Goal: Information Seeking & Learning: Learn about a topic

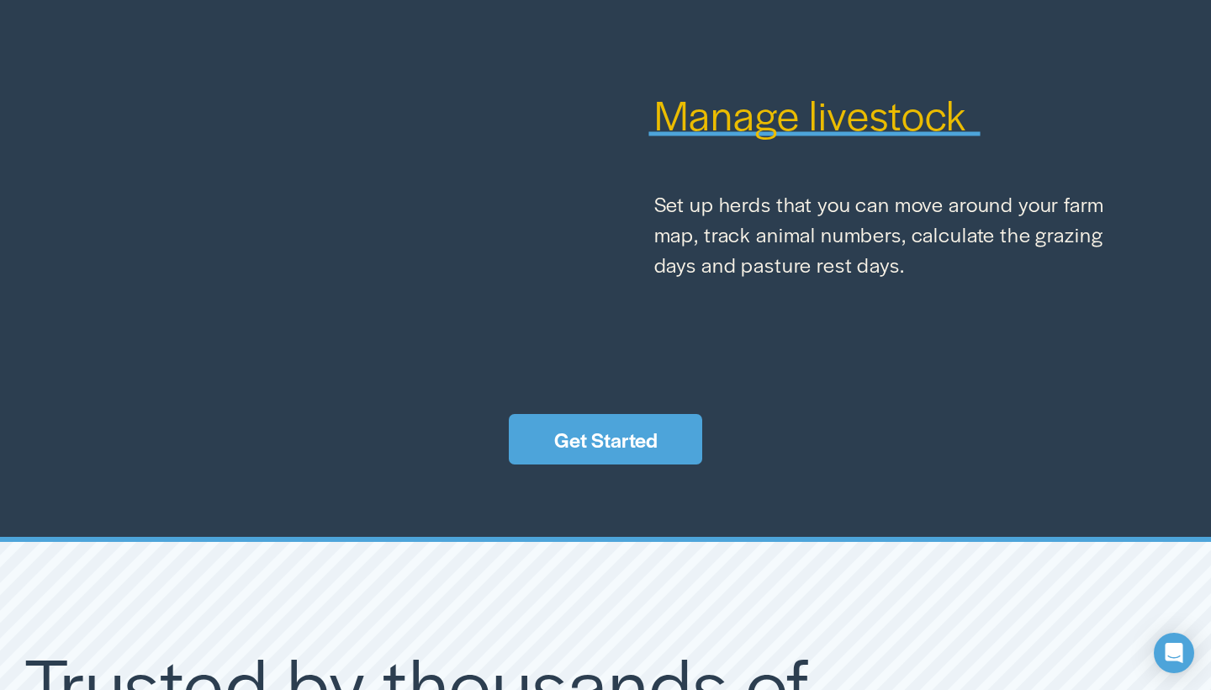
scroll to position [2401, 0]
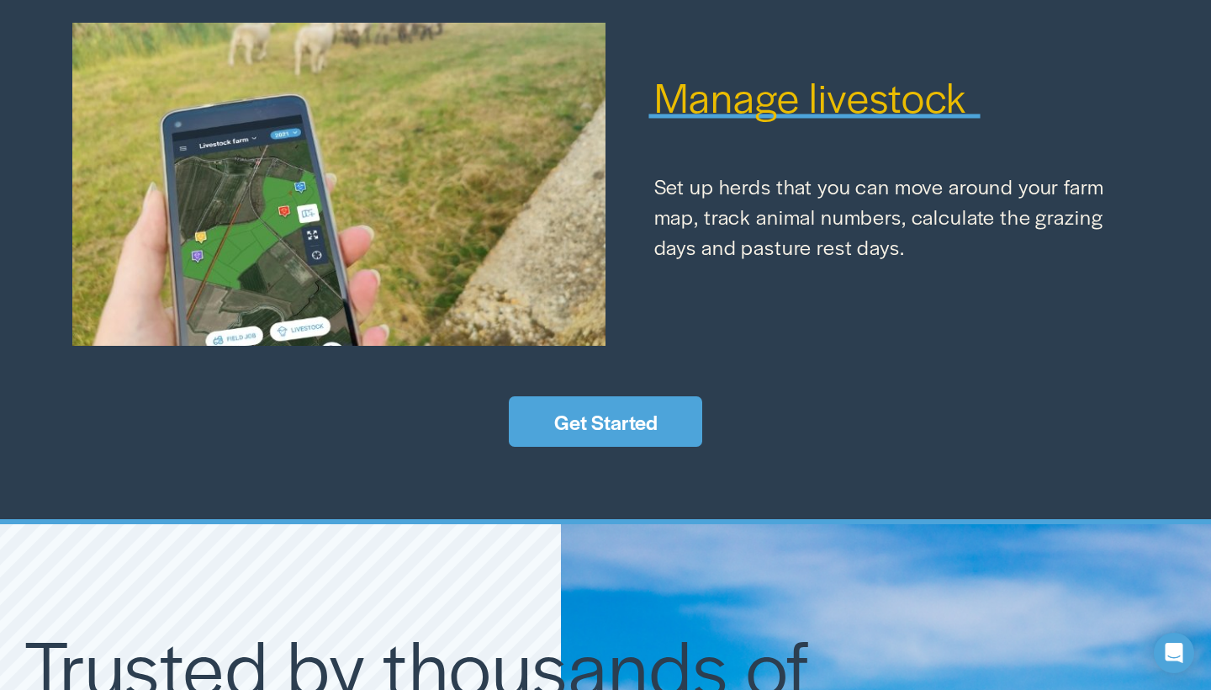
click at [759, 112] on span "Manage livestock" at bounding box center [810, 95] width 313 height 57
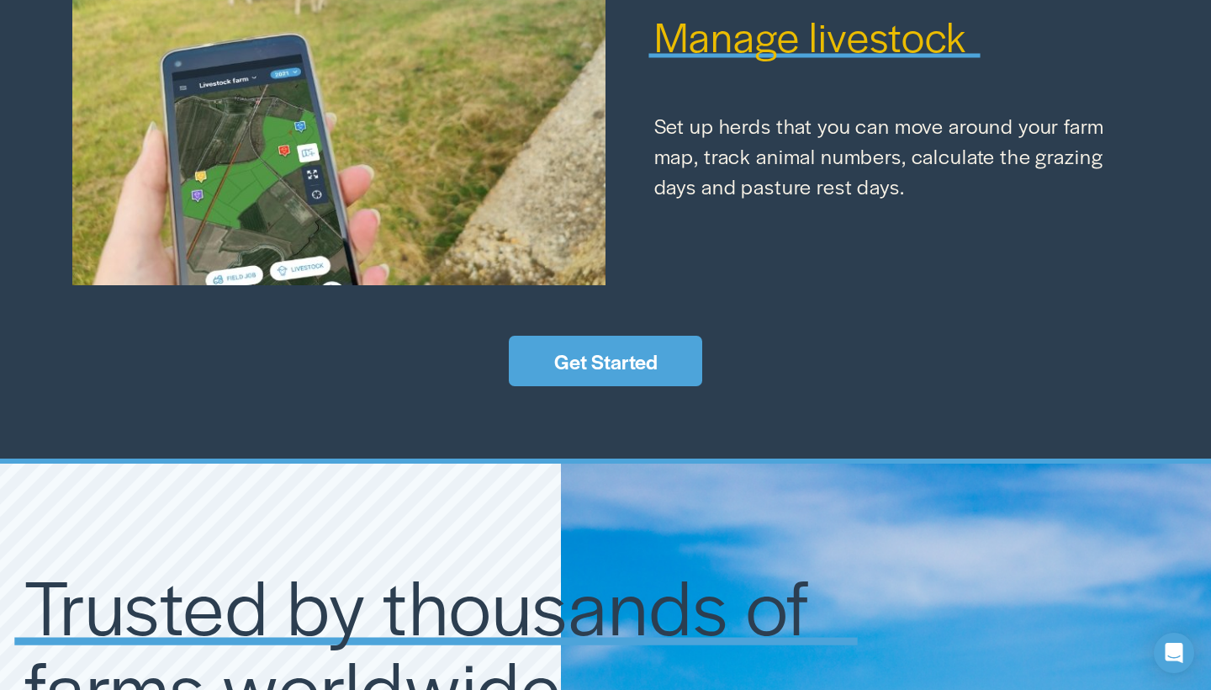
scroll to position [2478, 0]
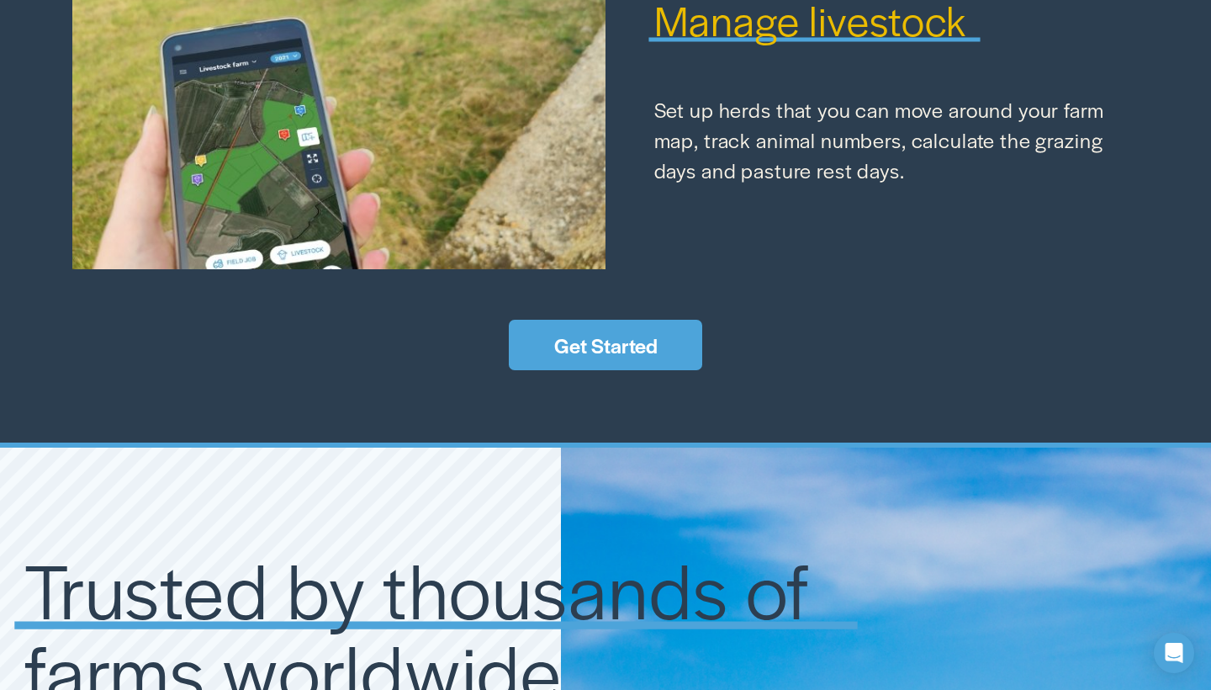
click at [635, 346] on link "Get Started" at bounding box center [605, 345] width 193 height 50
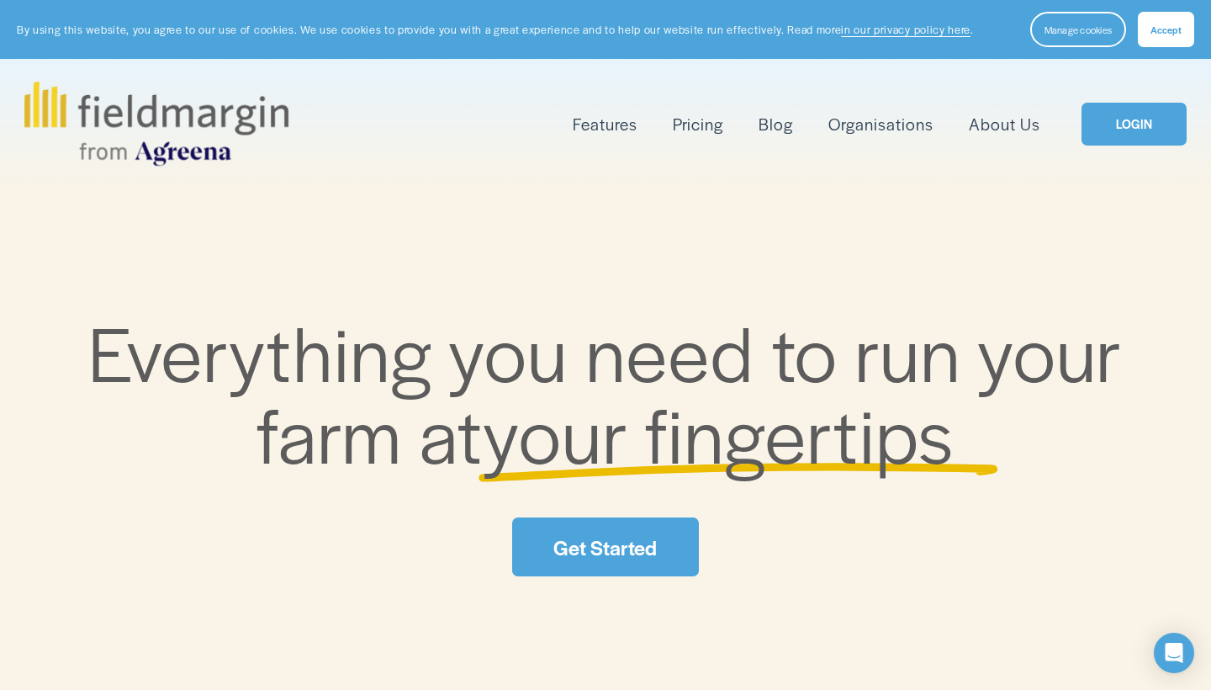
scroll to position [0, 0]
click at [0, 0] on span "Livestock" at bounding box center [0, 0] width 0 height 0
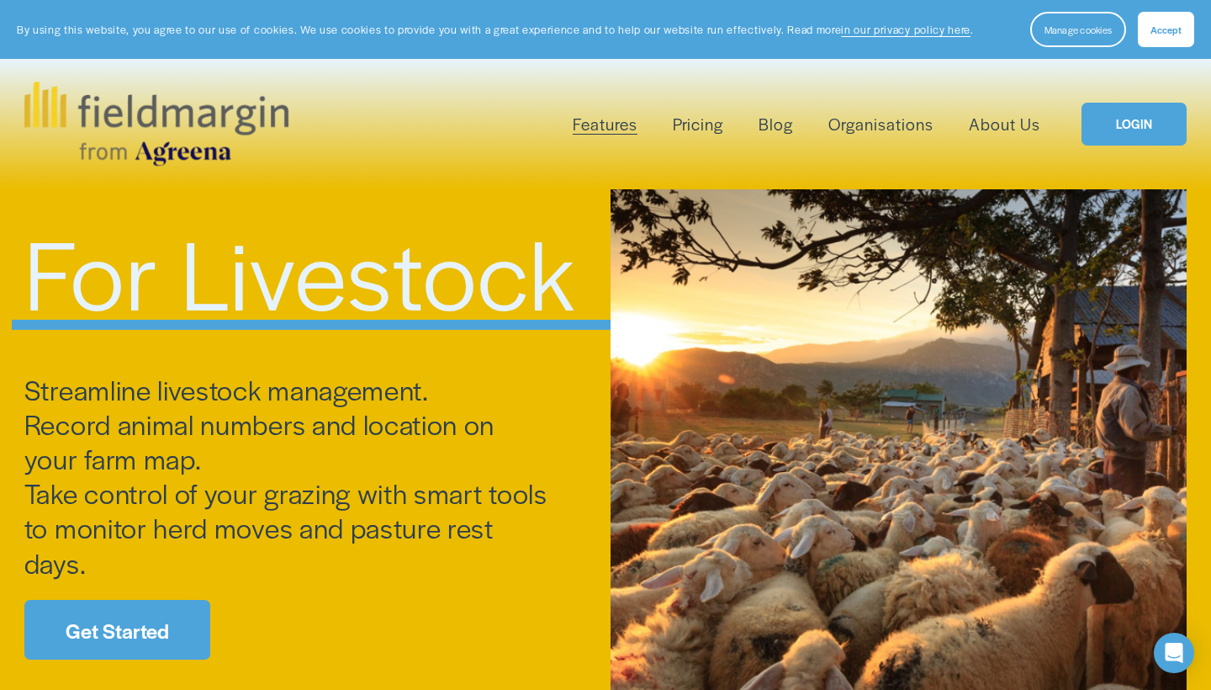
click at [77, 113] on img at bounding box center [156, 124] width 264 height 84
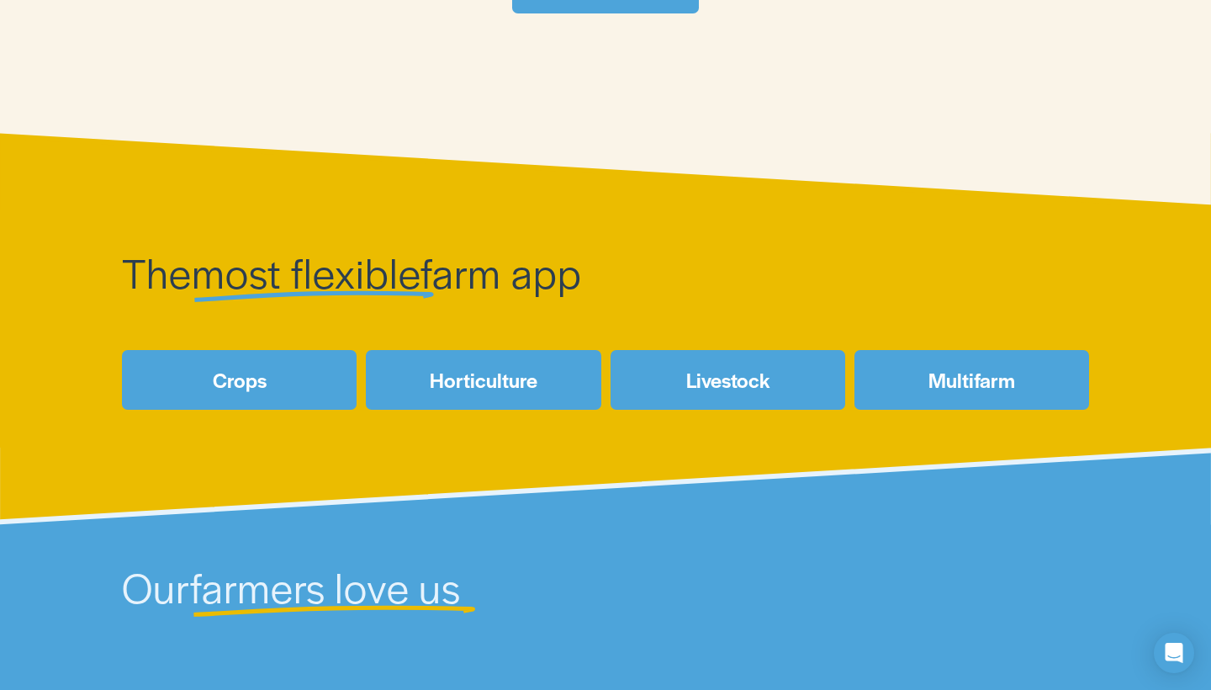
scroll to position [571, 0]
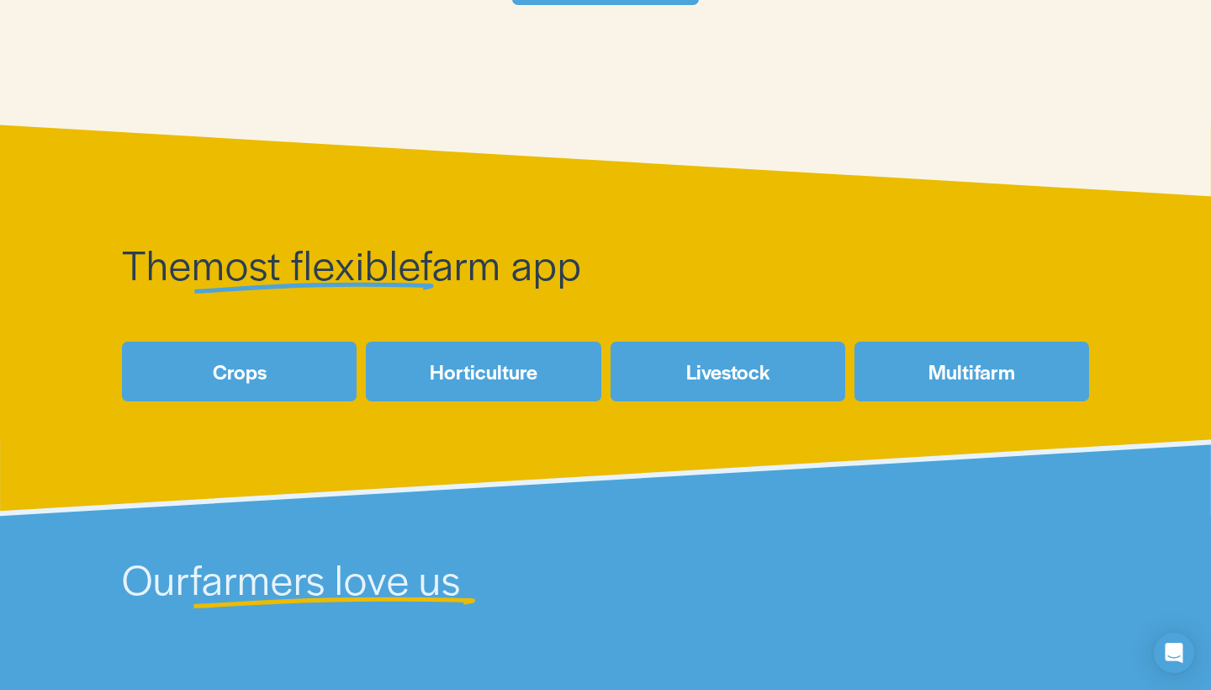
click at [319, 377] on link "Crops" at bounding box center [239, 370] width 235 height 59
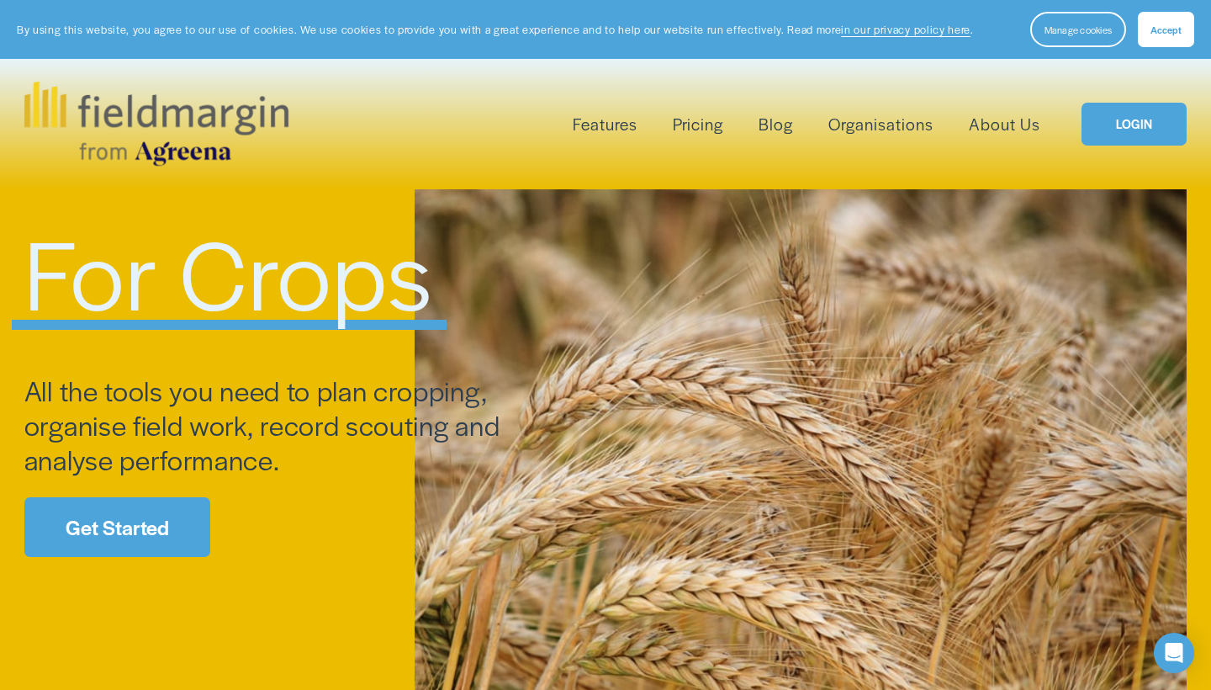
click at [89, 121] on img at bounding box center [156, 124] width 264 height 84
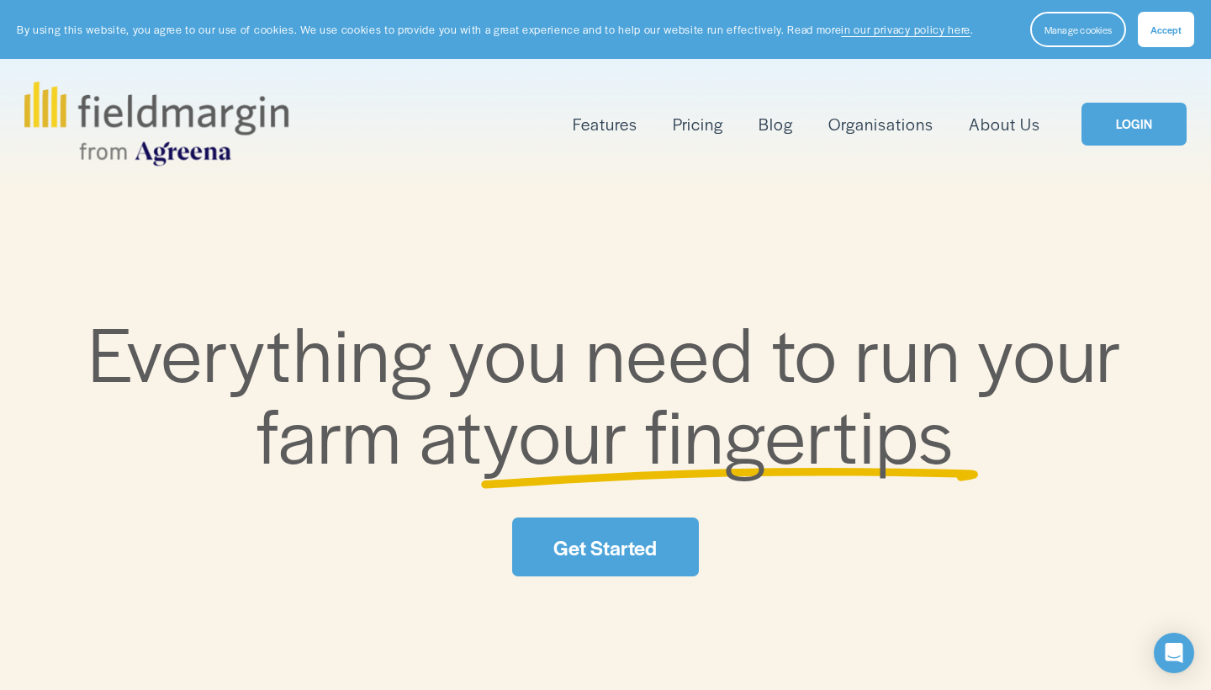
click at [0, 0] on span "Livestock" at bounding box center [0, 0] width 0 height 0
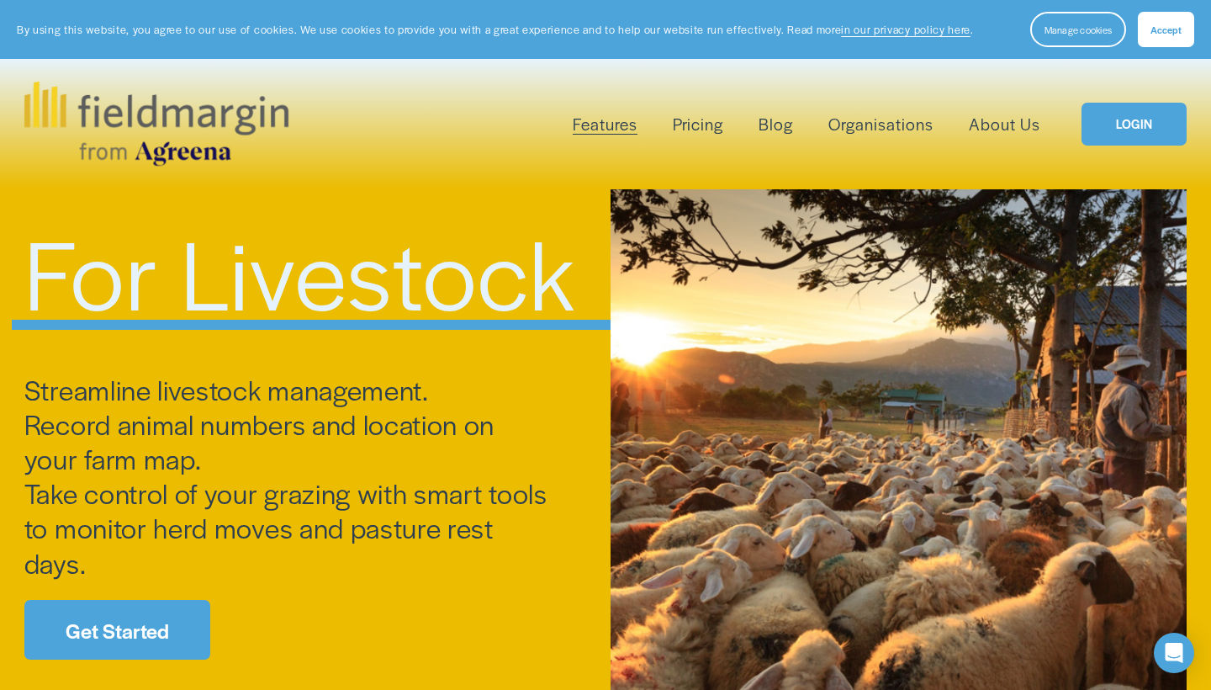
click at [633, 124] on span "Features" at bounding box center [605, 124] width 65 height 24
click at [0, 0] on span "Livestock" at bounding box center [0, 0] width 0 height 0
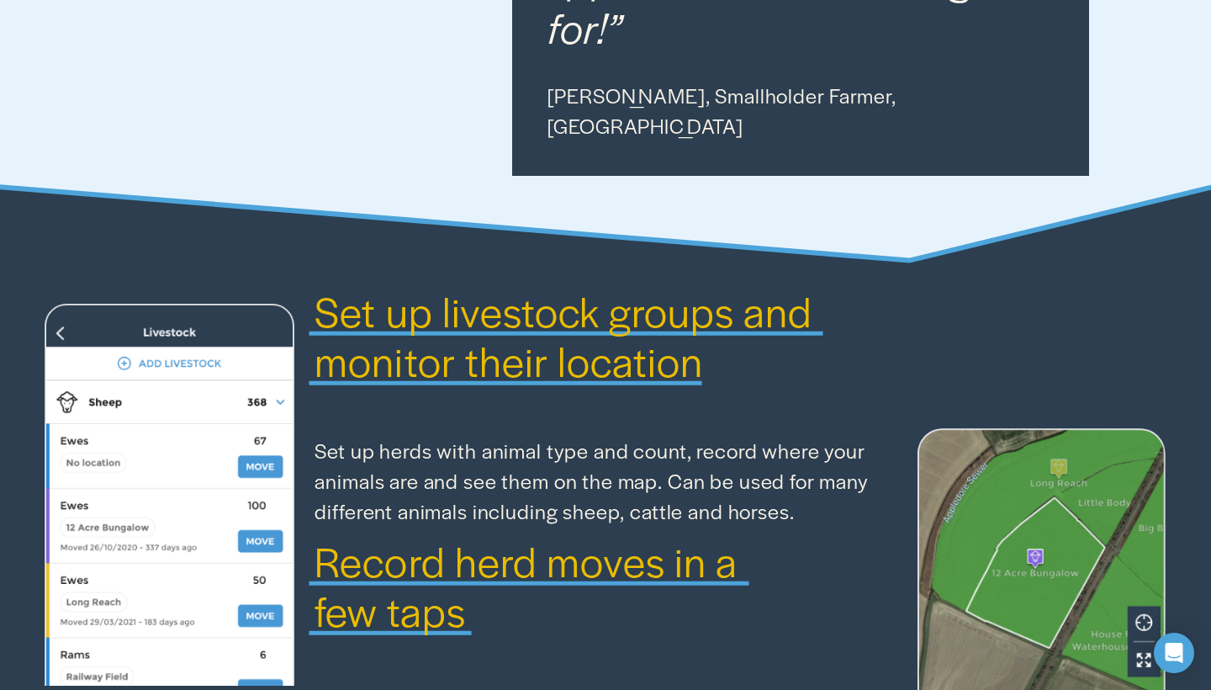
scroll to position [1149, 0]
